Goal: Task Accomplishment & Management: Use online tool/utility

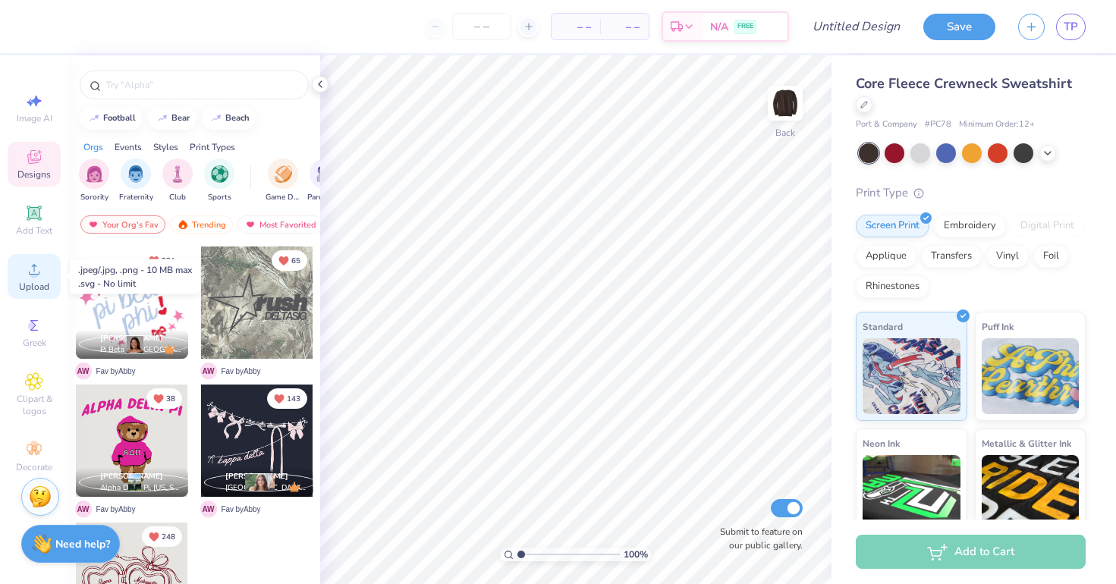
click at [27, 266] on icon at bounding box center [34, 269] width 18 height 18
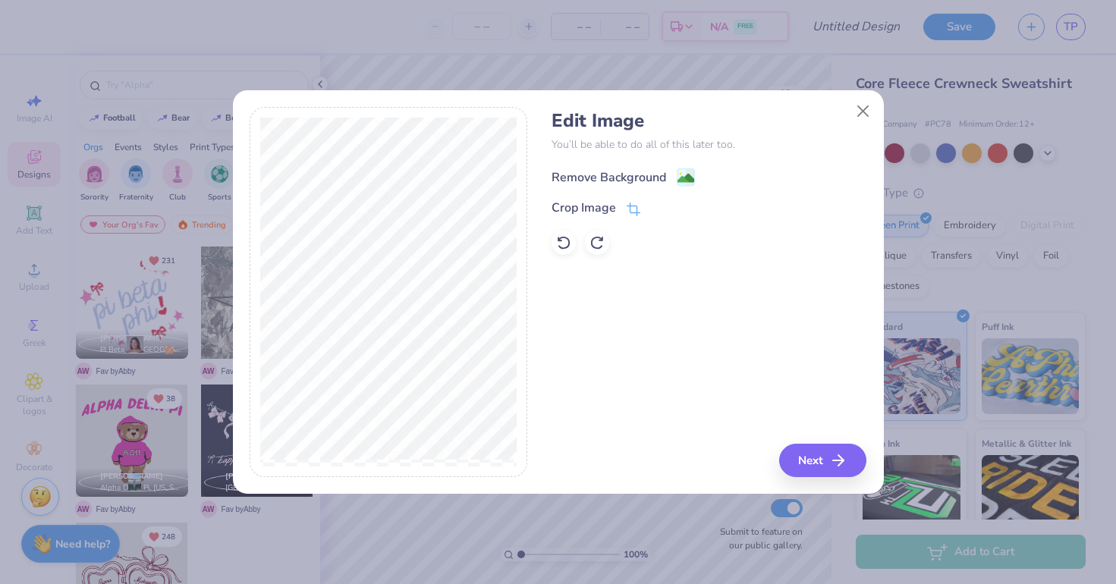
click at [630, 181] on div "Remove Background" at bounding box center [609, 177] width 115 height 18
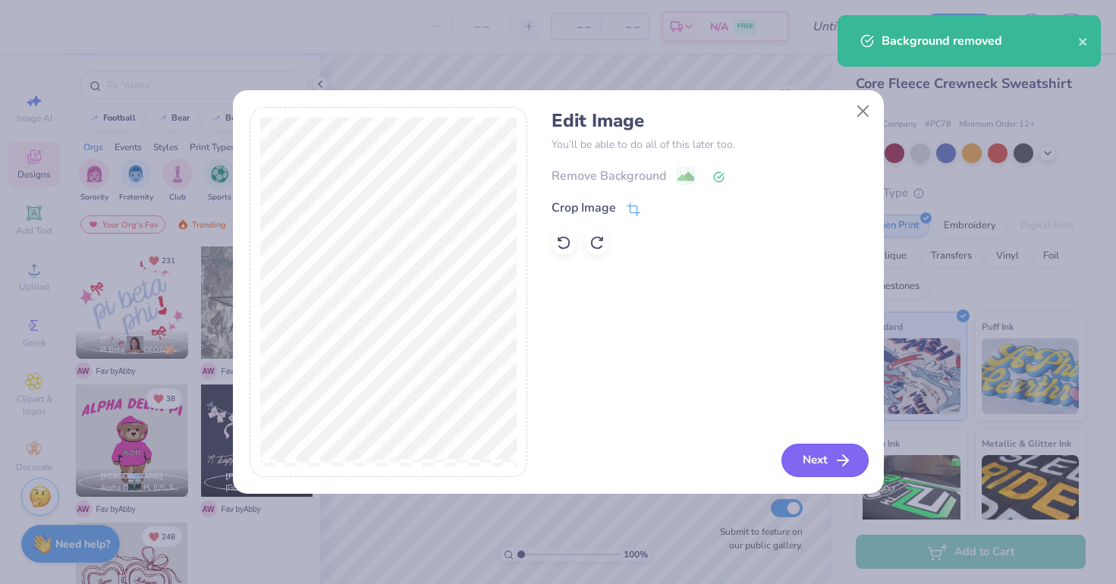
click at [814, 461] on button "Next" at bounding box center [824, 460] width 87 height 33
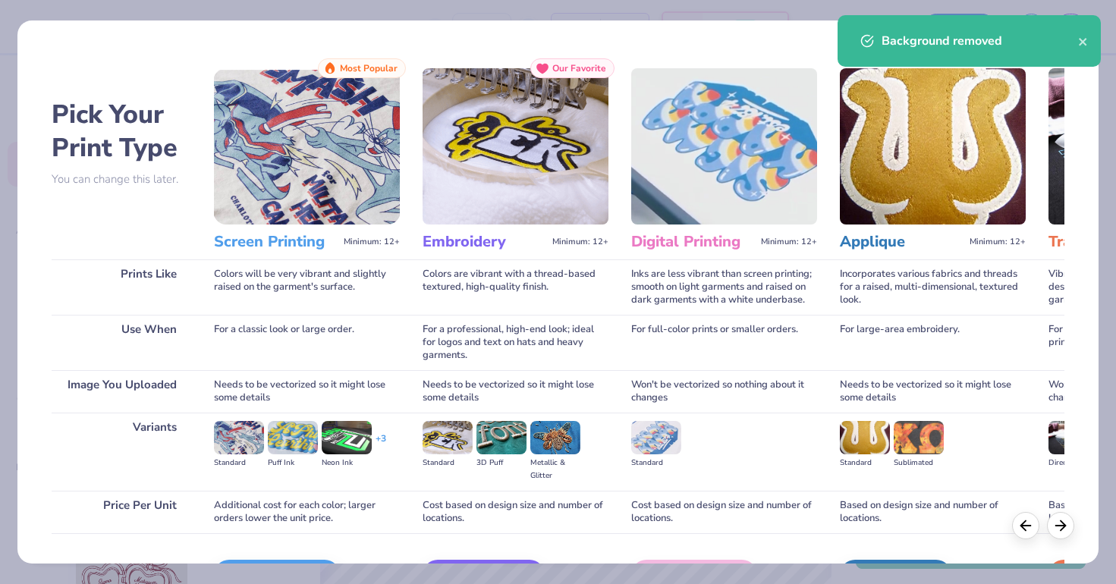
scroll to position [51, 0]
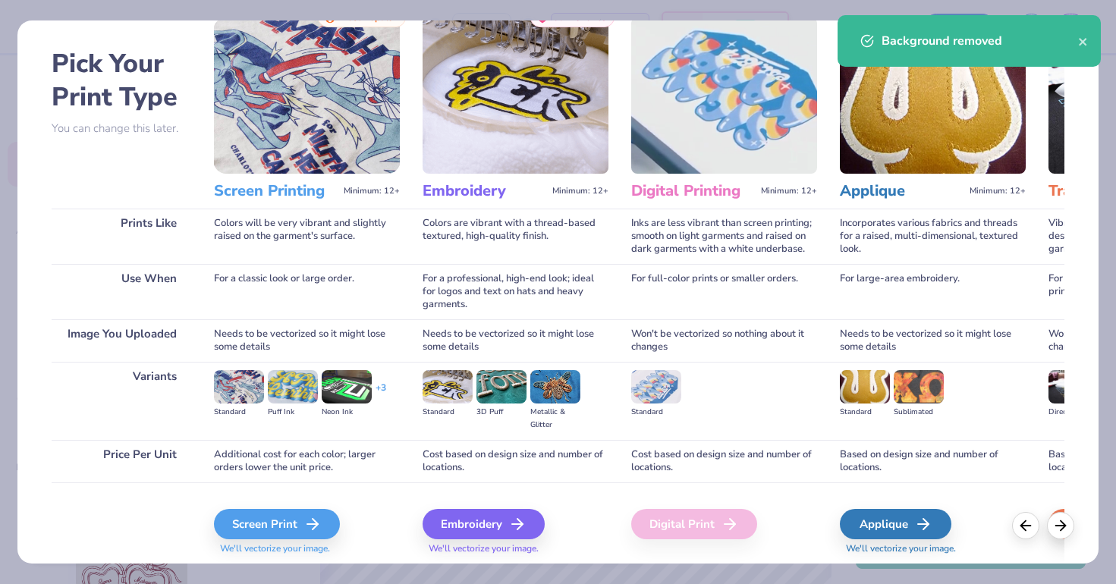
click at [268, 502] on div "Screen Print We'll vectorize your image." at bounding box center [307, 523] width 186 height 81
click at [262, 524] on div "Screen Print" at bounding box center [279, 524] width 126 height 30
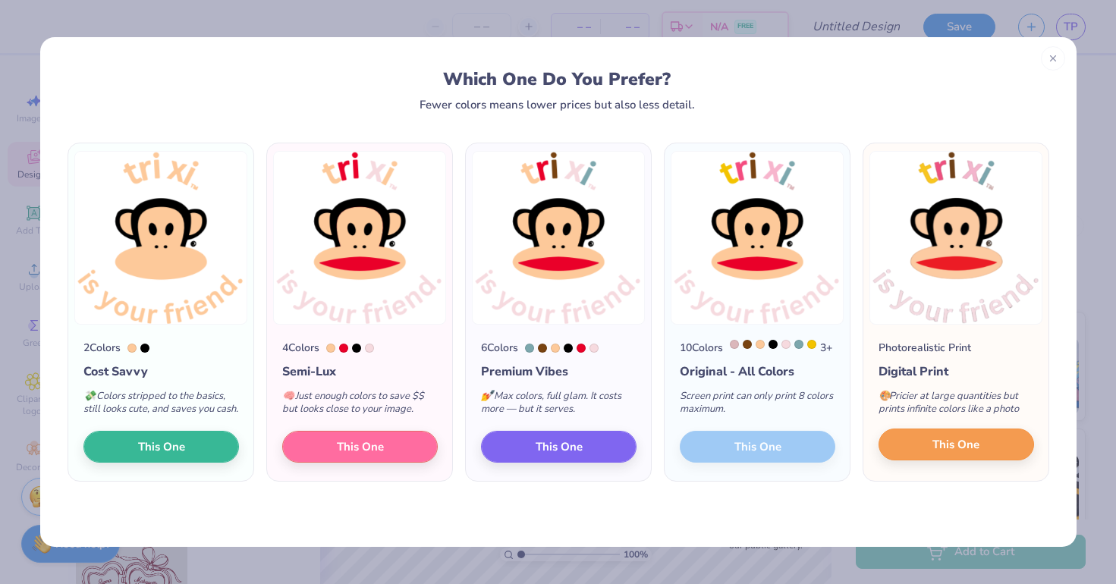
click at [904, 461] on button "This One" at bounding box center [957, 445] width 156 height 32
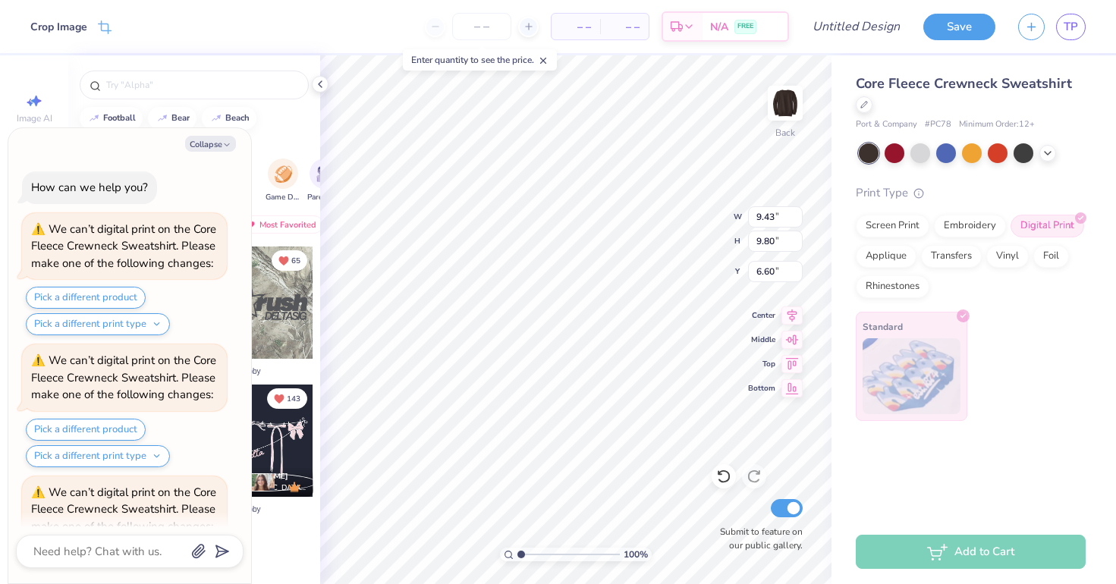
scroll to position [210, 0]
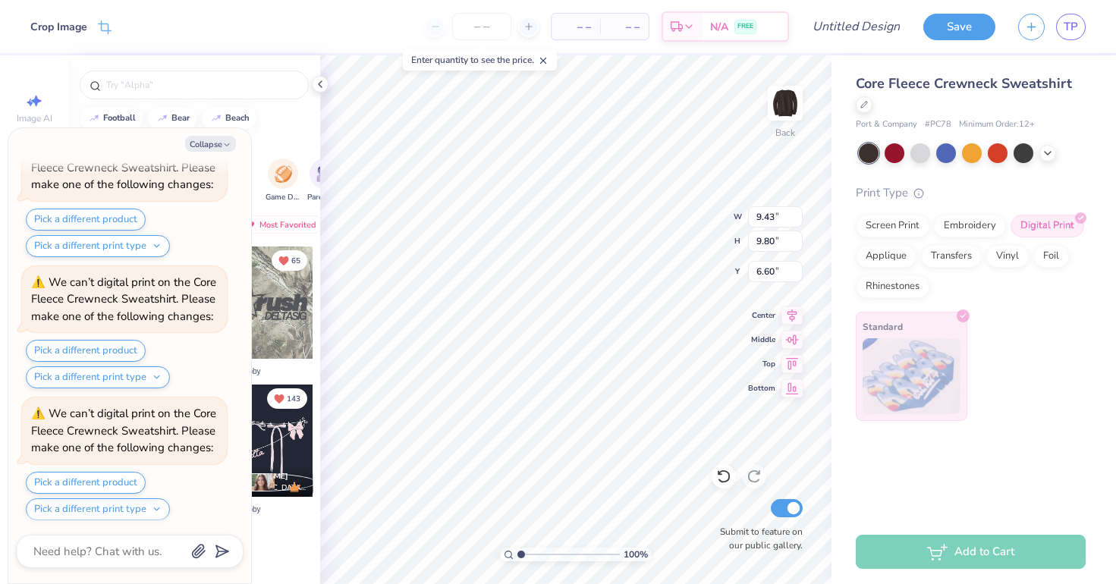
type textarea "x"
type input "9.49"
type input "9.86"
type input "6.54"
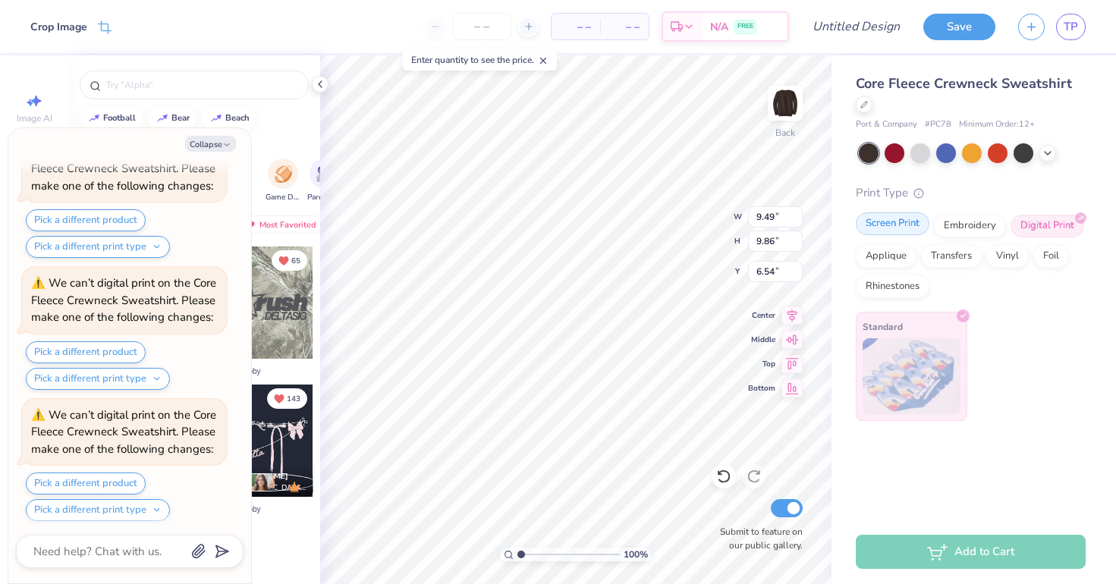
click at [901, 228] on div "Screen Print" at bounding box center [893, 223] width 74 height 23
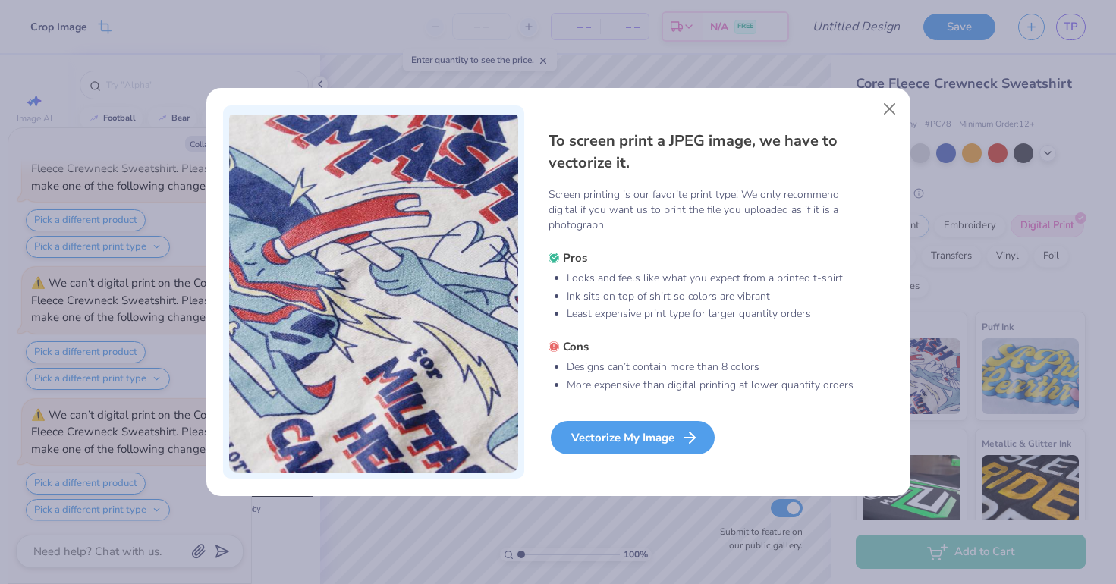
click at [637, 442] on div "Vectorize My Image" at bounding box center [633, 437] width 164 height 33
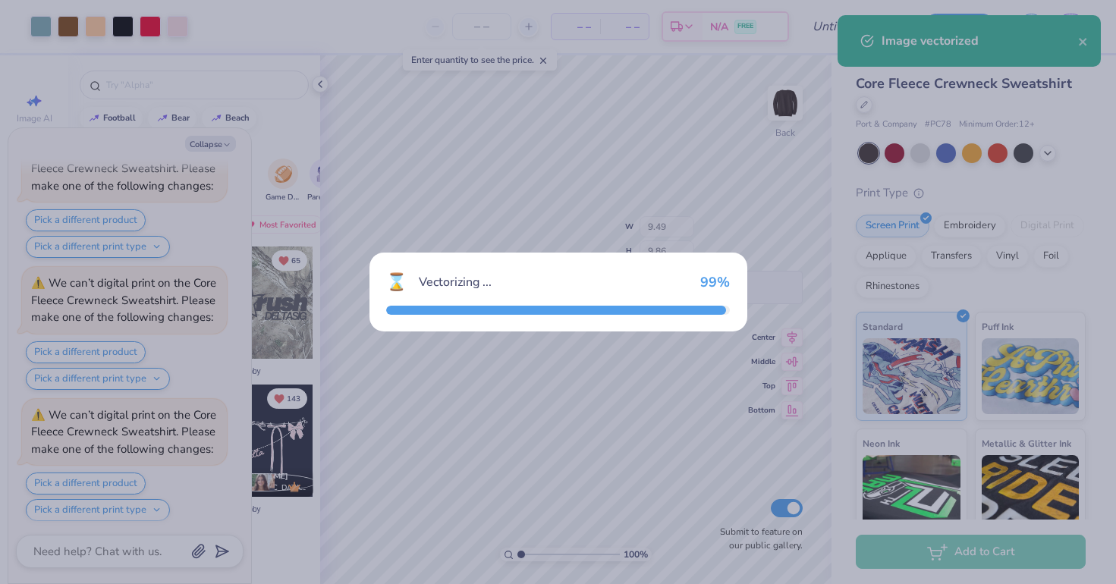
scroll to position [466, 0]
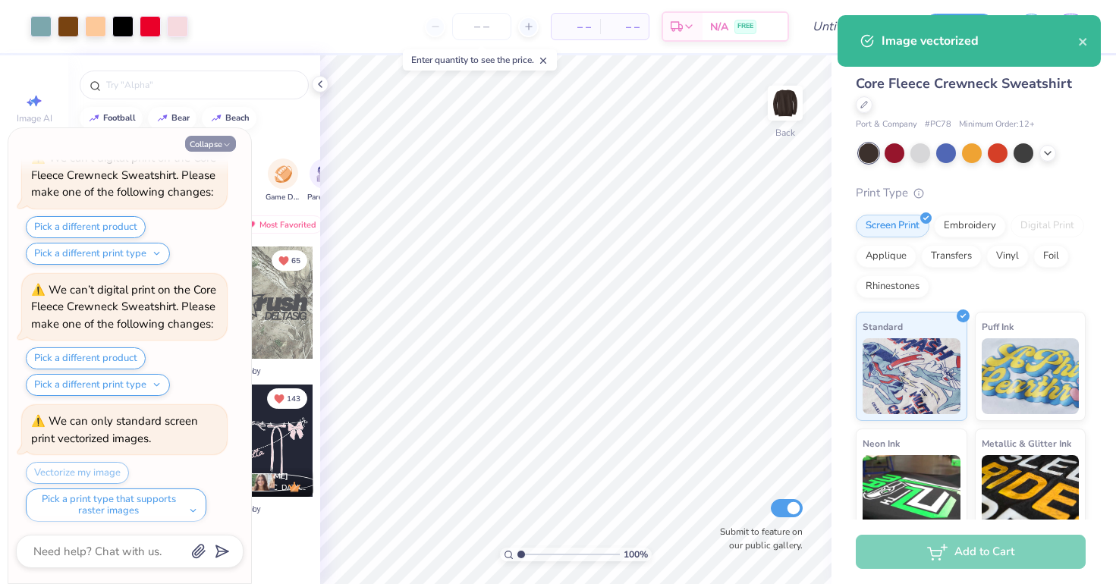
click at [215, 146] on button "Collapse" at bounding box center [210, 144] width 51 height 16
type textarea "x"
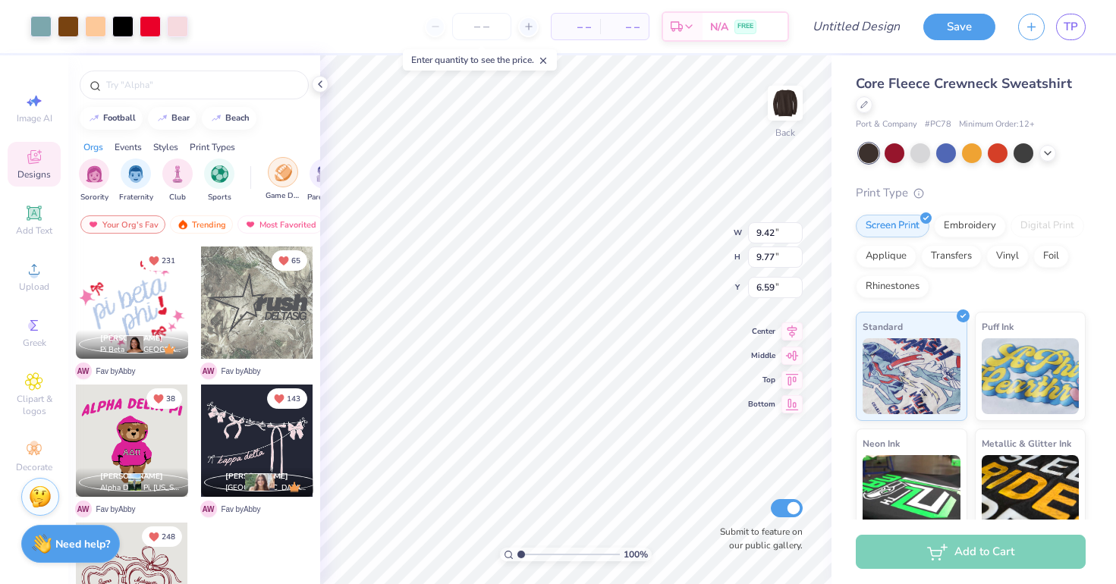
type input "4.95"
type input "11.08"
type input "11.49"
type input "4.10"
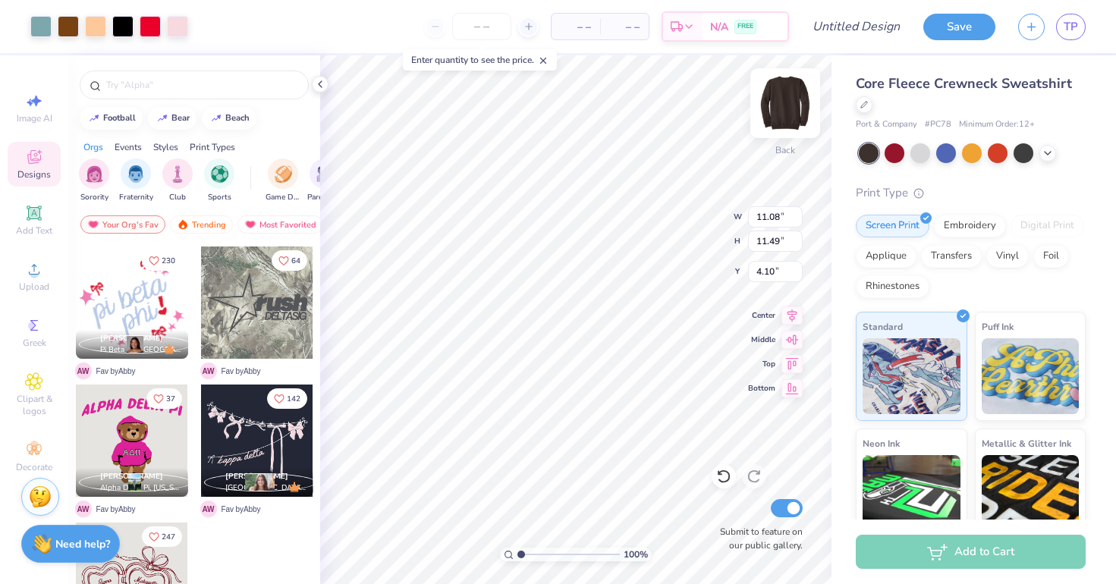
type input "3.96"
click at [782, 102] on img at bounding box center [785, 103] width 61 height 61
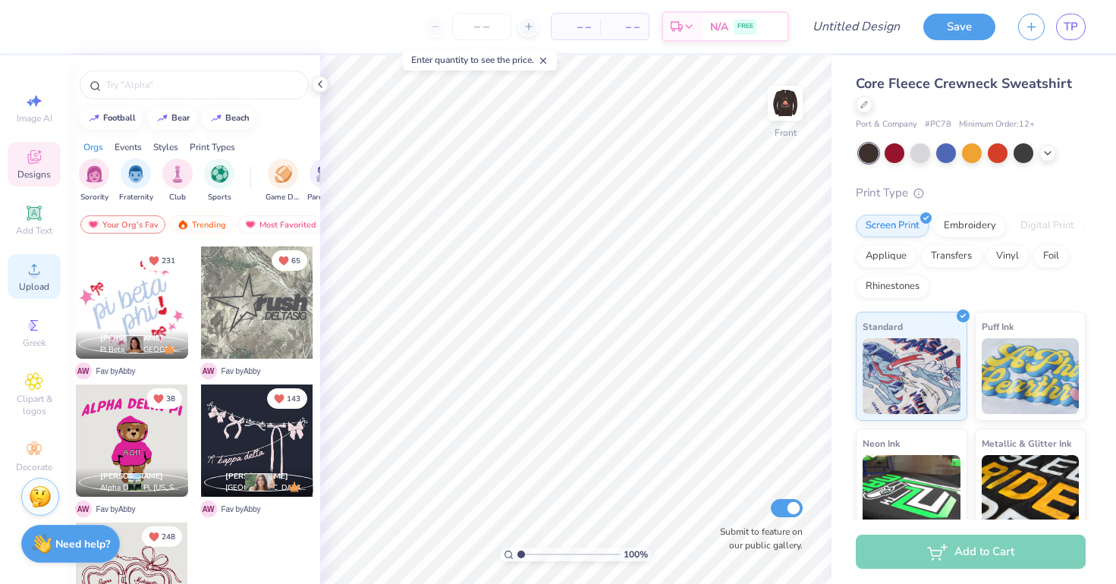
click at [44, 270] on div "Upload" at bounding box center [34, 276] width 53 height 45
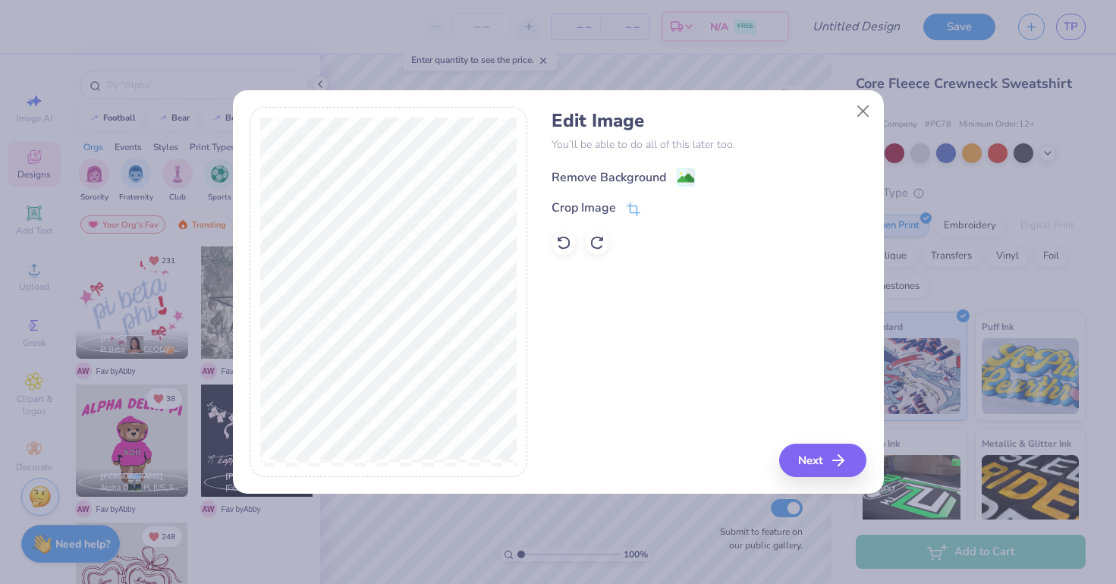
click at [627, 171] on div "Remove Background" at bounding box center [609, 177] width 115 height 18
click at [869, 108] on button "Close" at bounding box center [862, 110] width 29 height 29
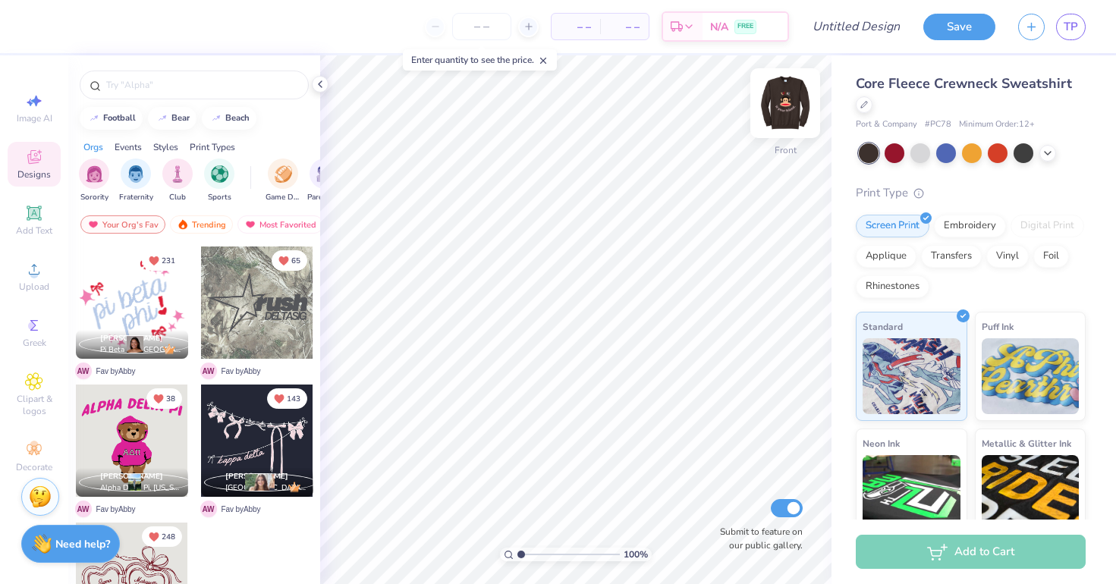
click at [785, 106] on img at bounding box center [785, 103] width 61 height 61
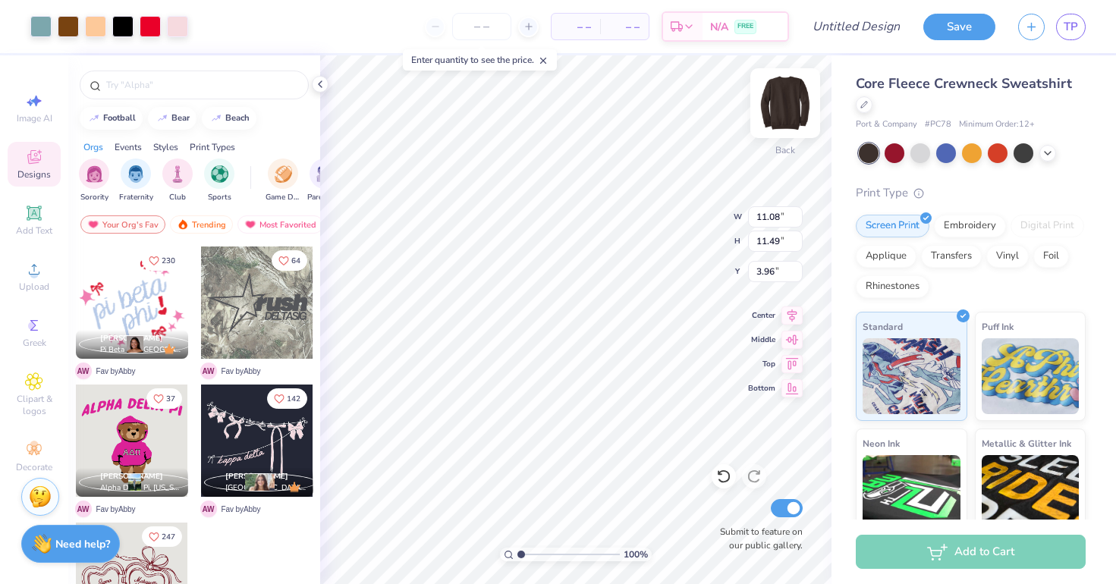
type input "3.83"
type input "3.97"
type input "7.53"
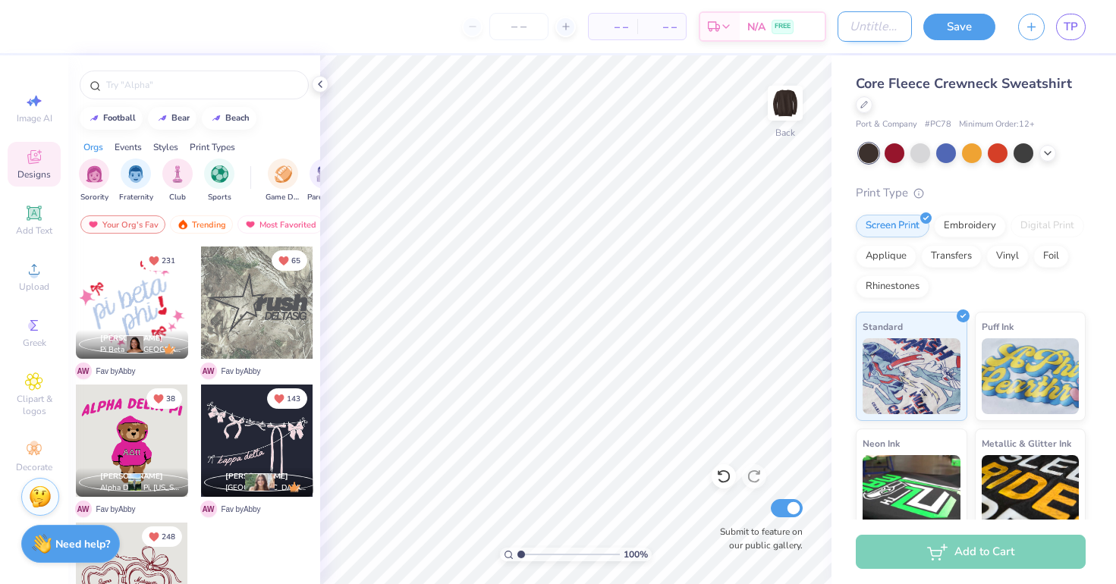
click at [859, 16] on input "Design Title" at bounding box center [875, 26] width 74 height 30
type input "h"
